Goal: Task Accomplishment & Management: Manage account settings

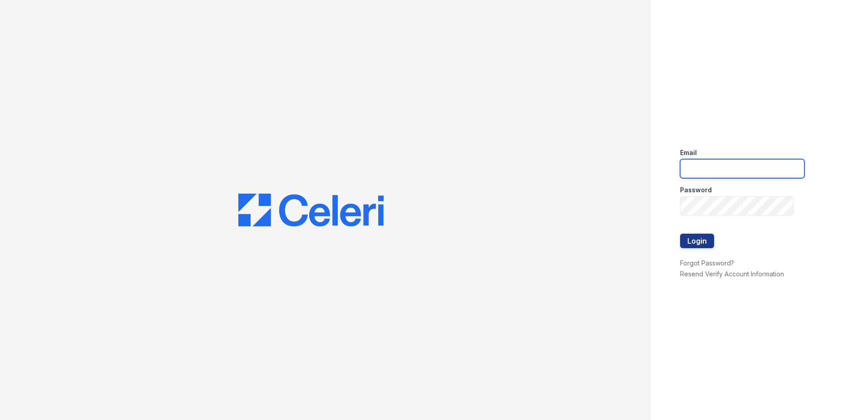
click at [577, 167] on input "email" at bounding box center [742, 168] width 124 height 19
type input "k"
type input "[EMAIL_ADDRESS][DOMAIN_NAME]"
click at [577, 236] on button "Login" at bounding box center [697, 240] width 34 height 15
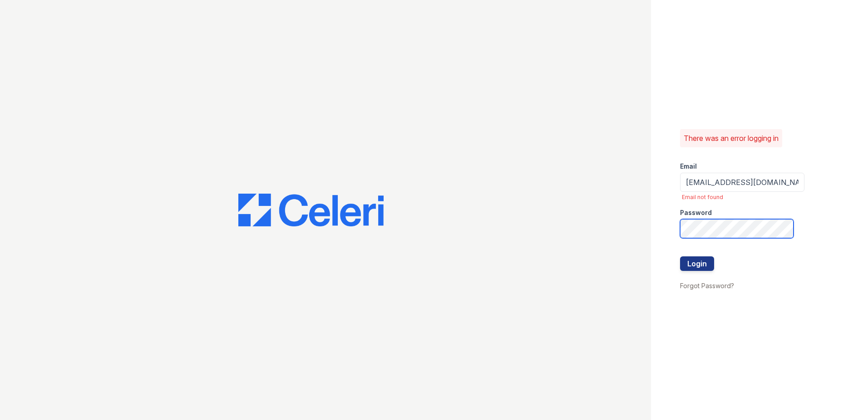
click at [680, 256] on button "Login" at bounding box center [697, 263] width 34 height 15
click at [702, 256] on button "Login" at bounding box center [697, 263] width 34 height 15
click at [680, 256] on button "Login" at bounding box center [697, 263] width 34 height 15
click at [704, 262] on button "Login" at bounding box center [697, 263] width 34 height 15
click at [734, 184] on input "khickman@trinity-pm.com" at bounding box center [742, 182] width 124 height 19
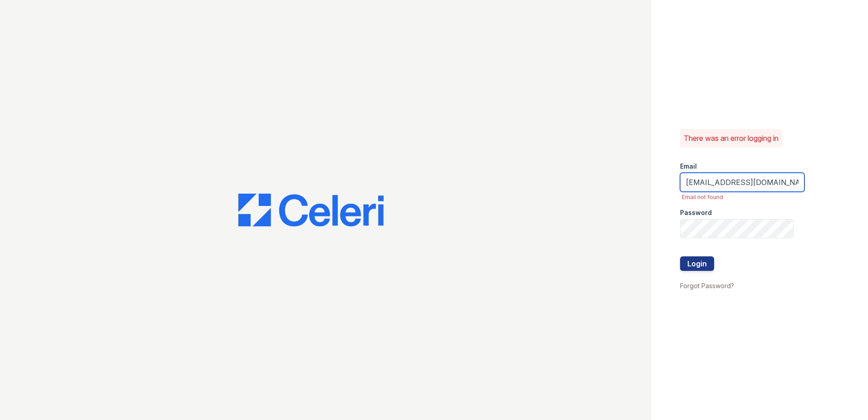
click at [698, 182] on input "khickman@trinity-pm.com" at bounding box center [742, 182] width 124 height 19
click at [677, 169] on div "There was an error logging in Email khickman@trinity-pm.com Email not found Pas…" at bounding box center [759, 210] width 217 height 420
drag, startPoint x: 686, startPoint y: 170, endPoint x: 687, endPoint y: 180, distance: 10.5
click at [688, 174] on form "Email khickman@trinity-pm.com Email not found Password Login" at bounding box center [742, 216] width 124 height 125
drag, startPoint x: 687, startPoint y: 181, endPoint x: 707, endPoint y: 190, distance: 21.7
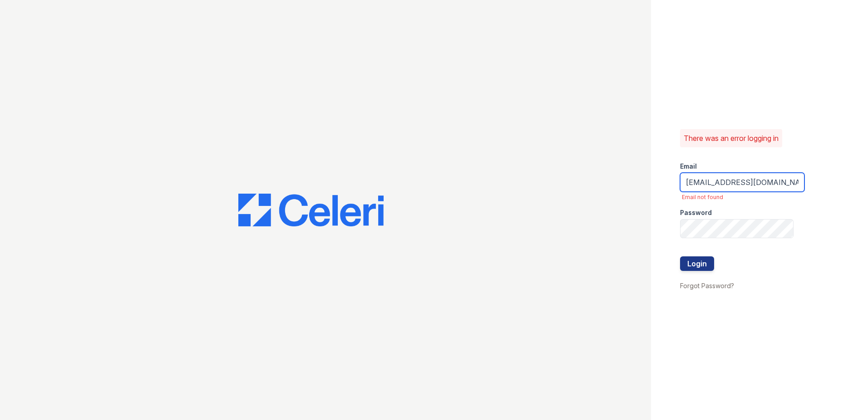
click at [695, 188] on input "khickman@trinity-pm.com" at bounding box center [742, 182] width 124 height 19
click at [724, 188] on input "khickman@trinity-pm.com" at bounding box center [742, 182] width 124 height 19
click at [719, 189] on input "khickman@trinity-pm.com" at bounding box center [742, 182] width 124 height 19
click at [689, 181] on input "khickman@trinity-pm.com" at bounding box center [742, 182] width 124 height 19
type input "[EMAIL_ADDRESS][DOMAIN_NAME]"
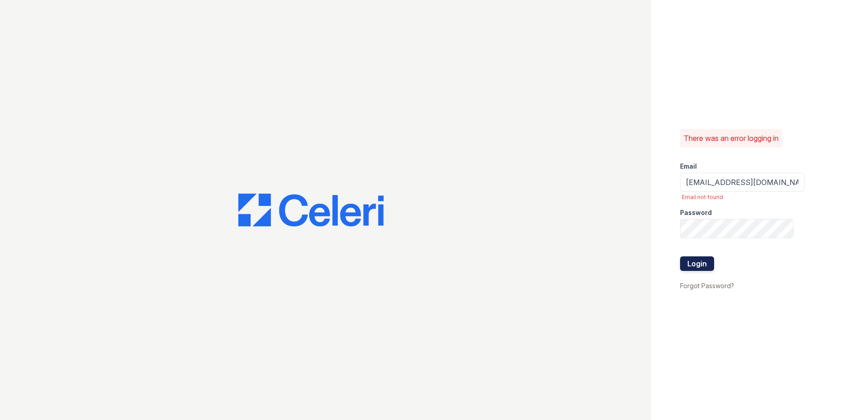
click at [705, 268] on button "Login" at bounding box center [697, 263] width 34 height 15
click at [702, 265] on button "Login" at bounding box center [697, 263] width 34 height 15
drag, startPoint x: 0, startPoint y: 0, endPoint x: 552, endPoint y: 141, distance: 570.1
click at [702, 265] on button "Login" at bounding box center [697, 263] width 34 height 15
